Goal: Task Accomplishment & Management: Use online tool/utility

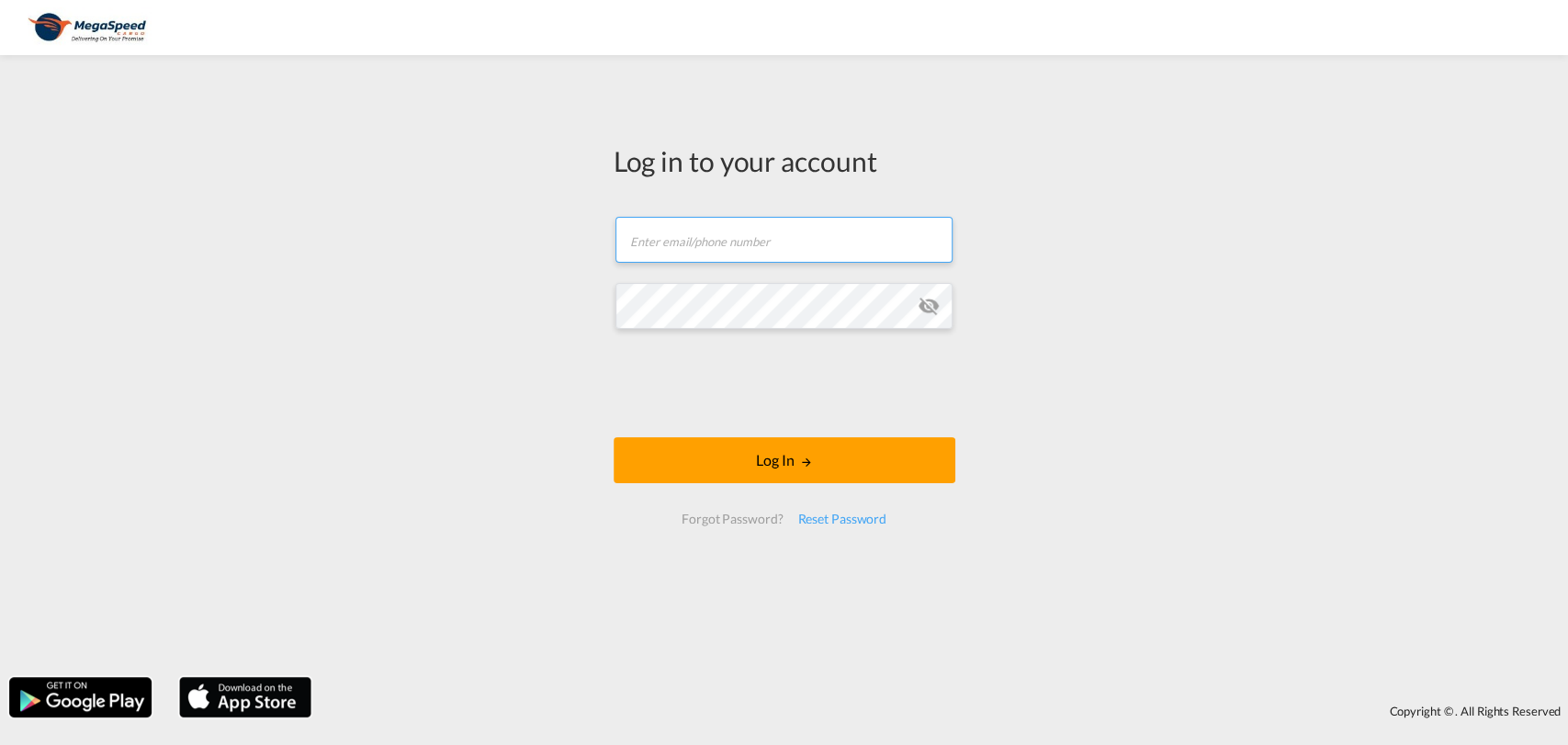
click at [691, 240] on input "text" at bounding box center [783, 239] width 337 height 46
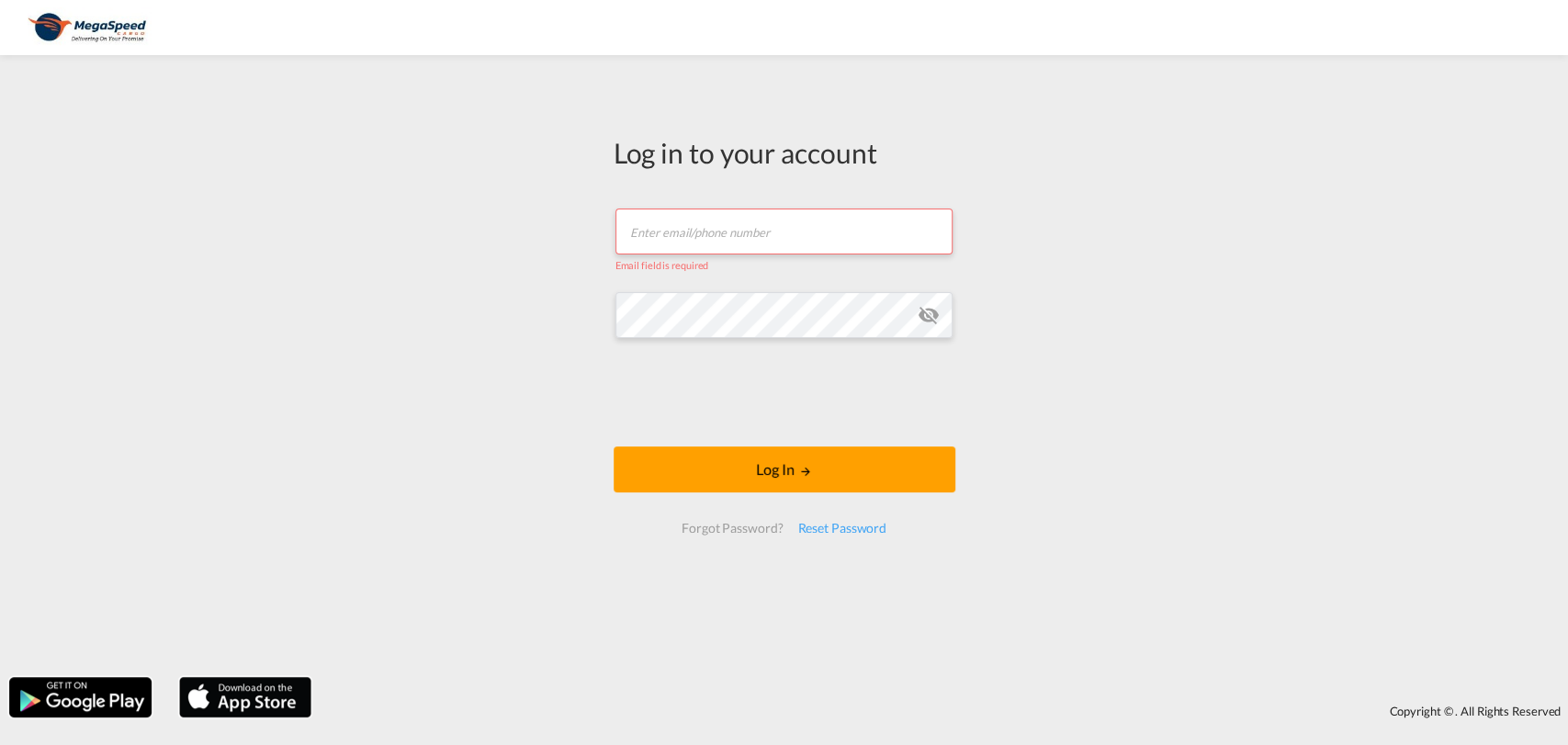
type input "robin.l@megaspeedcargo.com"
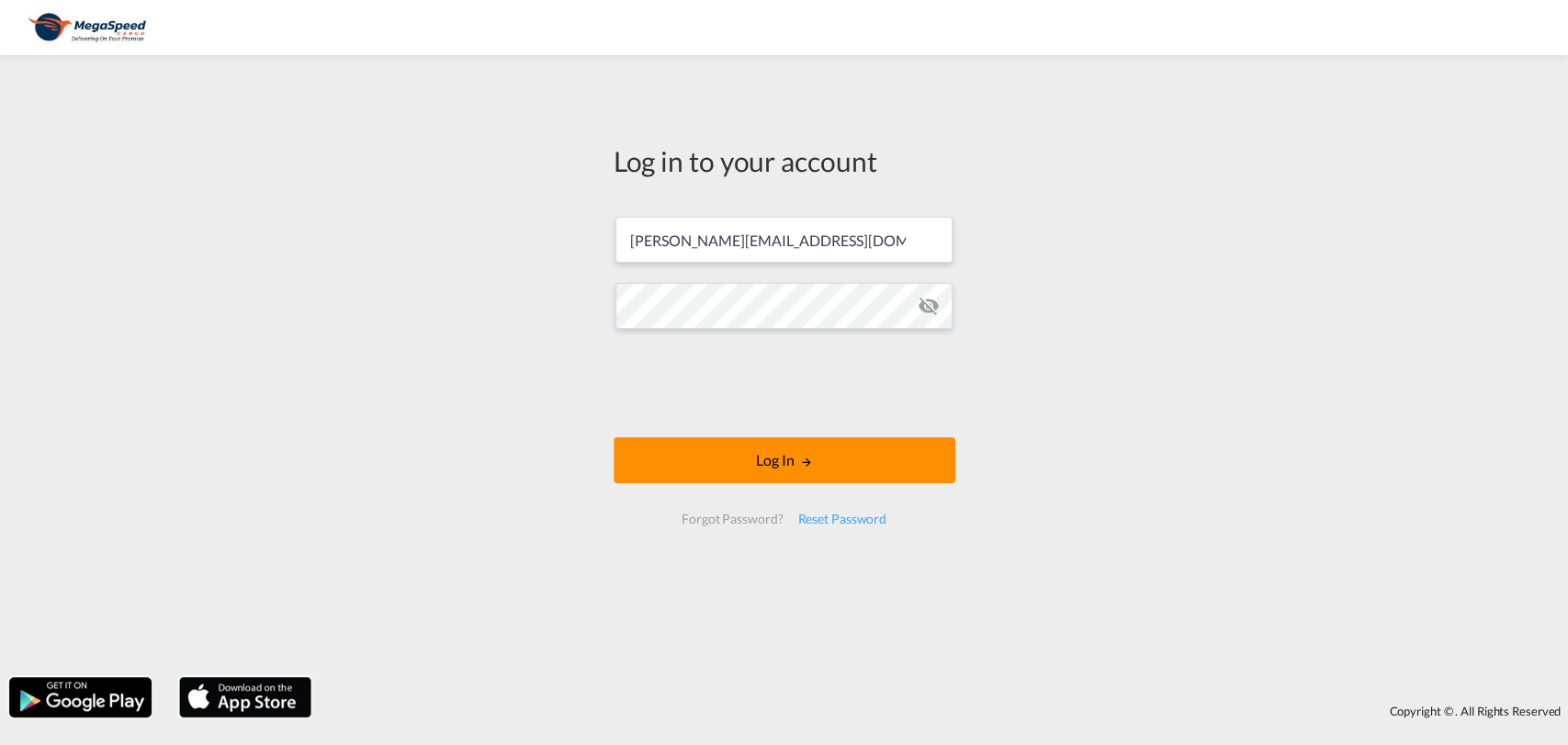
click at [729, 447] on button "Log In" at bounding box center [784, 460] width 341 height 46
